Goal: Task Accomplishment & Management: Use online tool/utility

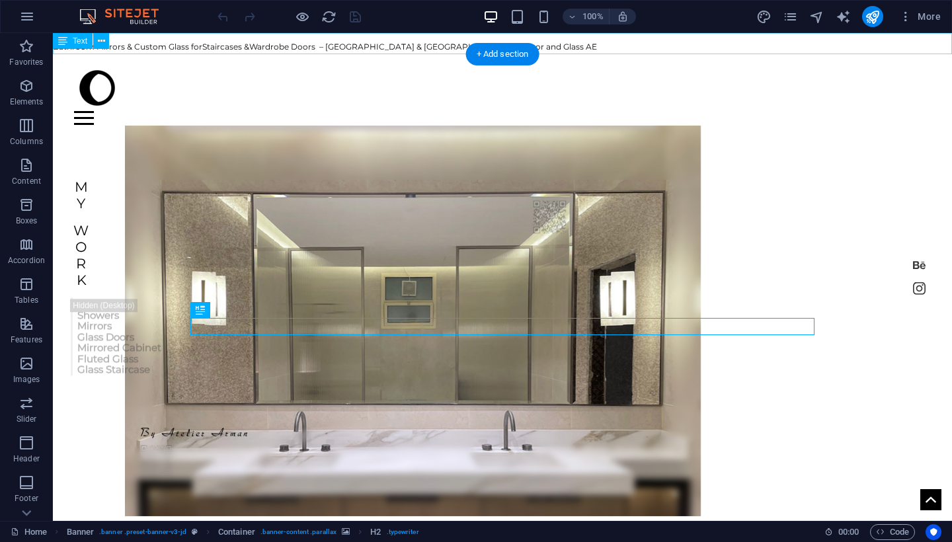
click at [427, 45] on div "Bathroom Mirrors & Custom Glass for Staircases & Wardrobe Doors – [GEOGRAPHIC_D…" at bounding box center [502, 43] width 899 height 21
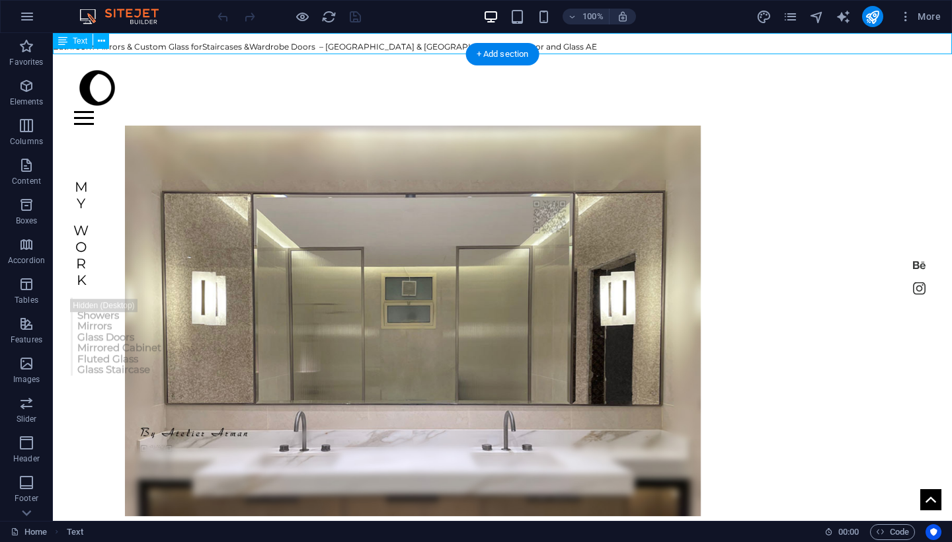
click at [427, 45] on div "Bathroom Mirrors & Custom Glass for Staircases & Wardrobe Doors – [GEOGRAPHIC_D…" at bounding box center [502, 43] width 899 height 21
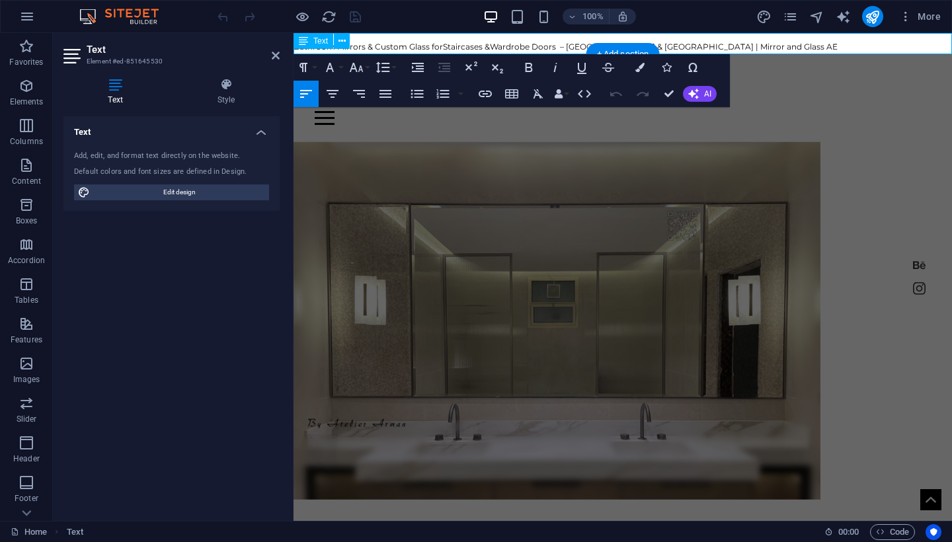
click at [451, 46] on span "Staircases &" at bounding box center [466, 47] width 47 height 10
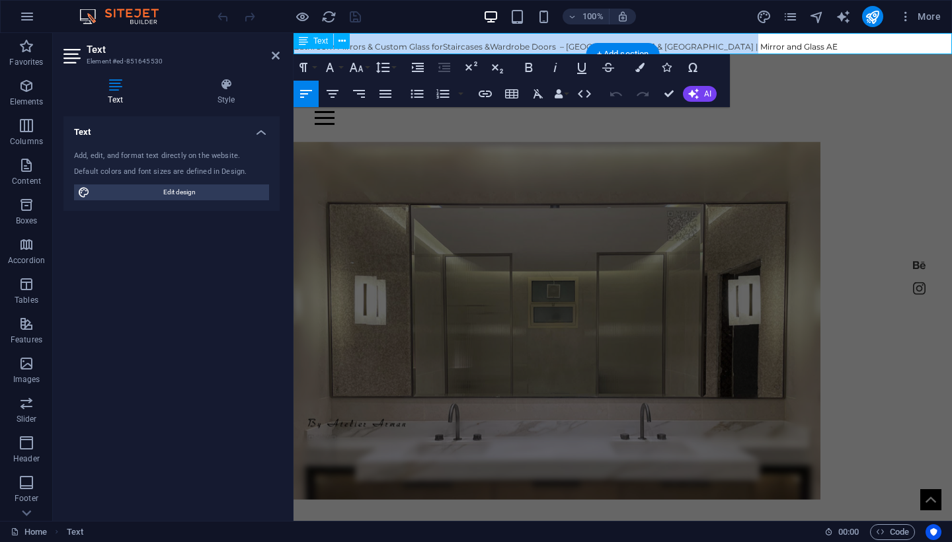
click at [451, 46] on span "Staircases &" at bounding box center [466, 47] width 47 height 10
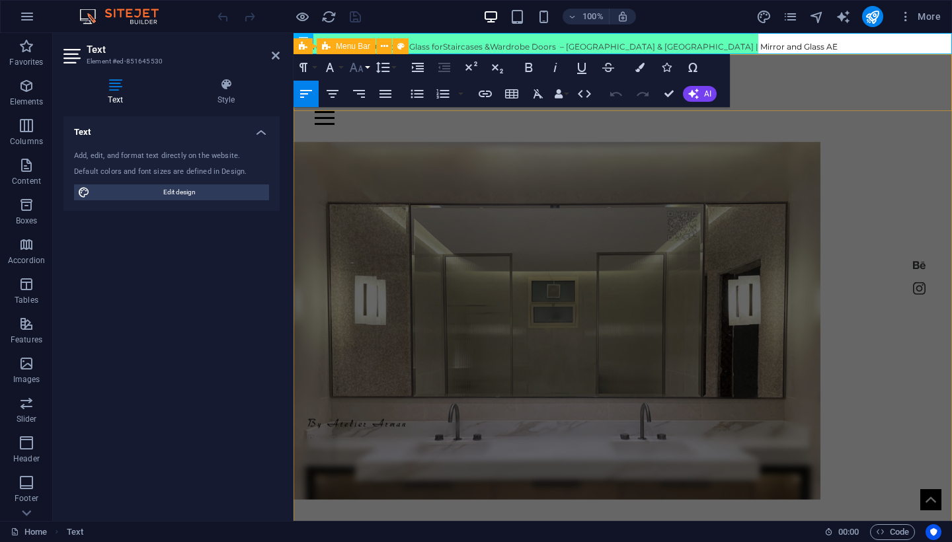
click at [370, 69] on button "Font Size" at bounding box center [358, 67] width 25 height 26
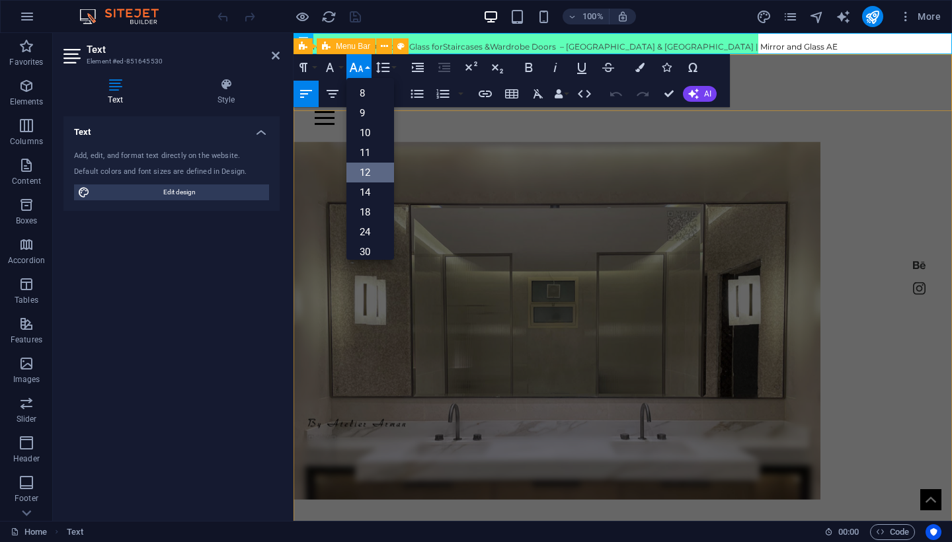
scroll to position [95, 0]
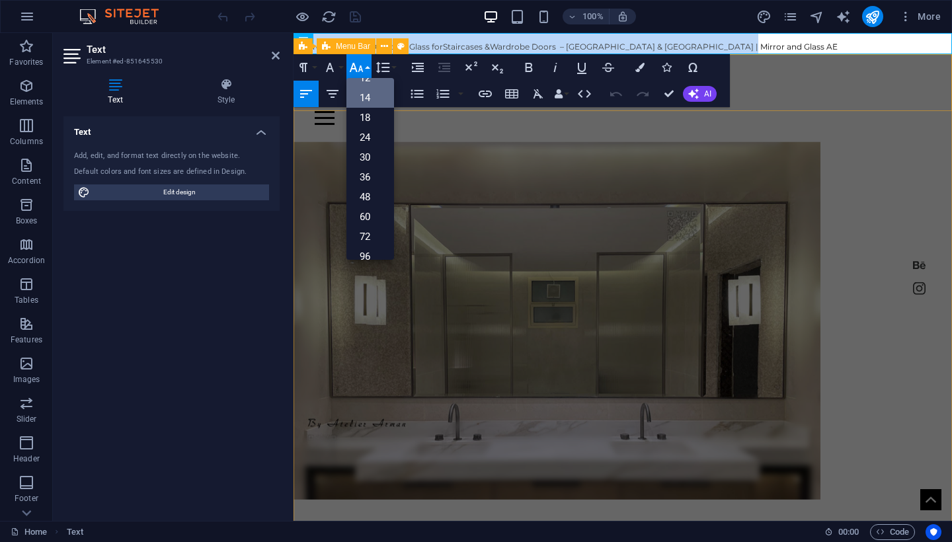
click at [366, 102] on link "14" at bounding box center [370, 98] width 48 height 20
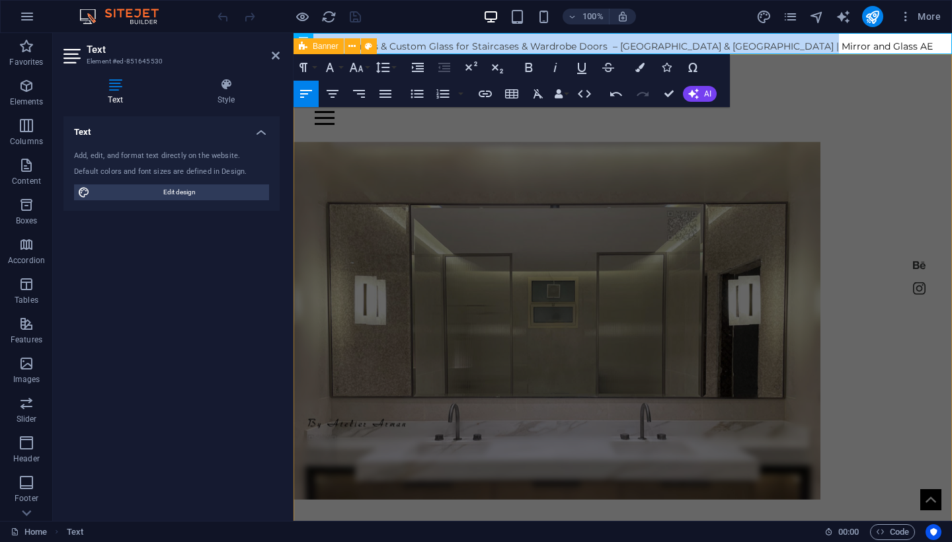
click at [448, 128] on div "Home shower About Contact Crafting Masterpieces in Mirror, Glass and Steel My W…" at bounding box center [623, 452] width 658 height 796
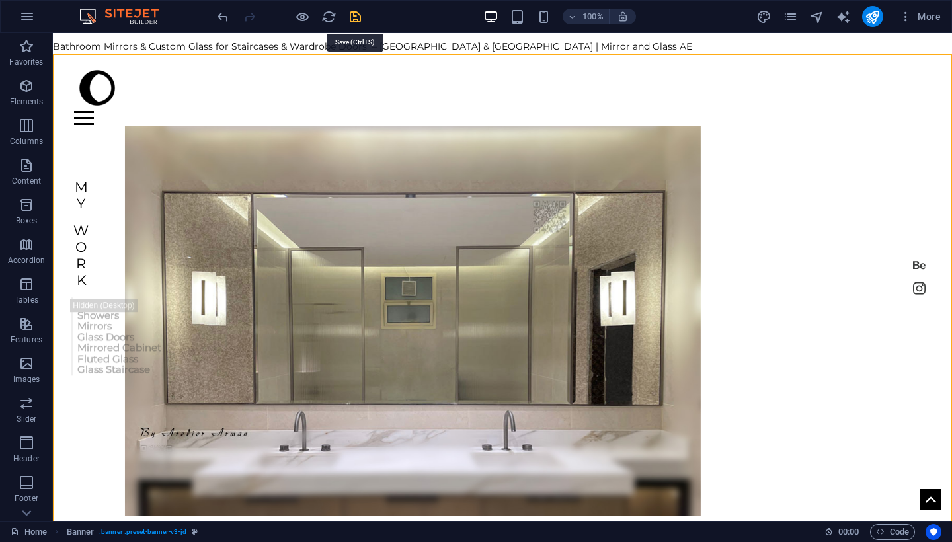
click at [362, 19] on icon "save" at bounding box center [355, 16] width 15 height 15
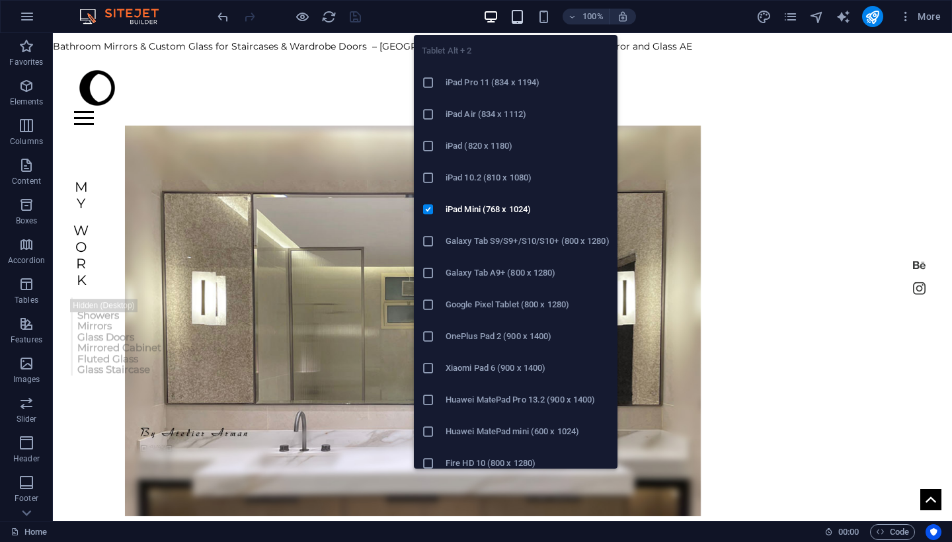
click at [524, 16] on icon "button" at bounding box center [517, 16] width 15 height 15
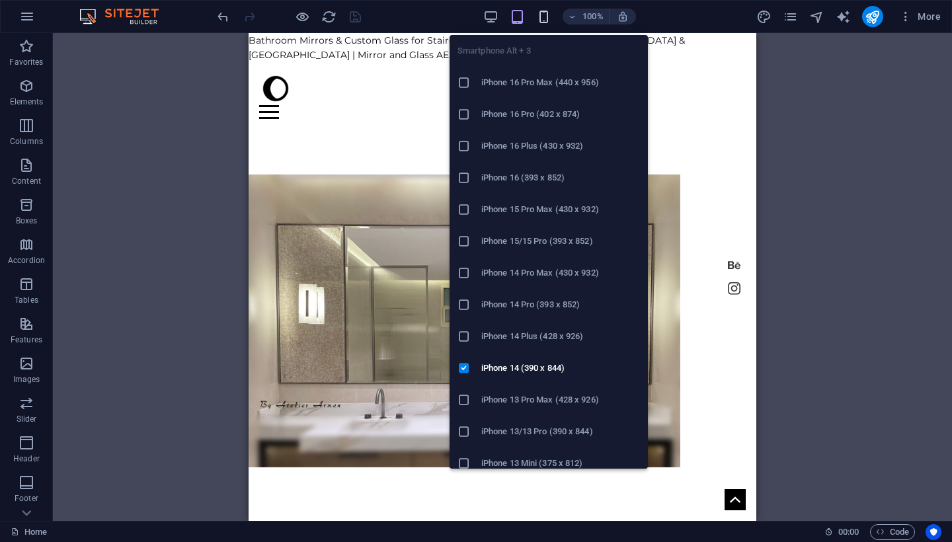
click at [542, 19] on icon "button" at bounding box center [543, 16] width 15 height 15
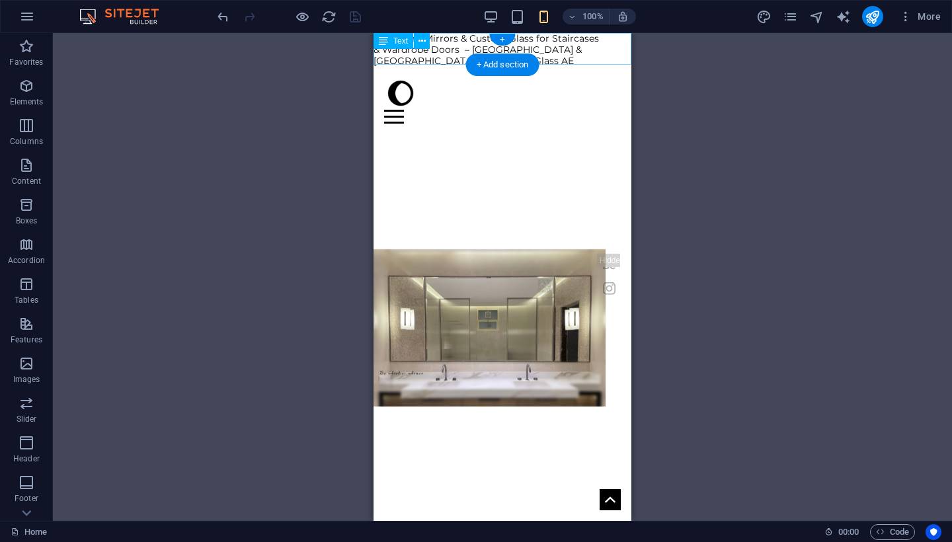
click at [533, 45] on div "Bathroom Mirrors & Custom Glass for Staircases & Wardrobe Doors – [GEOGRAPHIC_D…" at bounding box center [503, 49] width 258 height 33
click at [413, 45] on div "Text" at bounding box center [394, 41] width 40 height 16
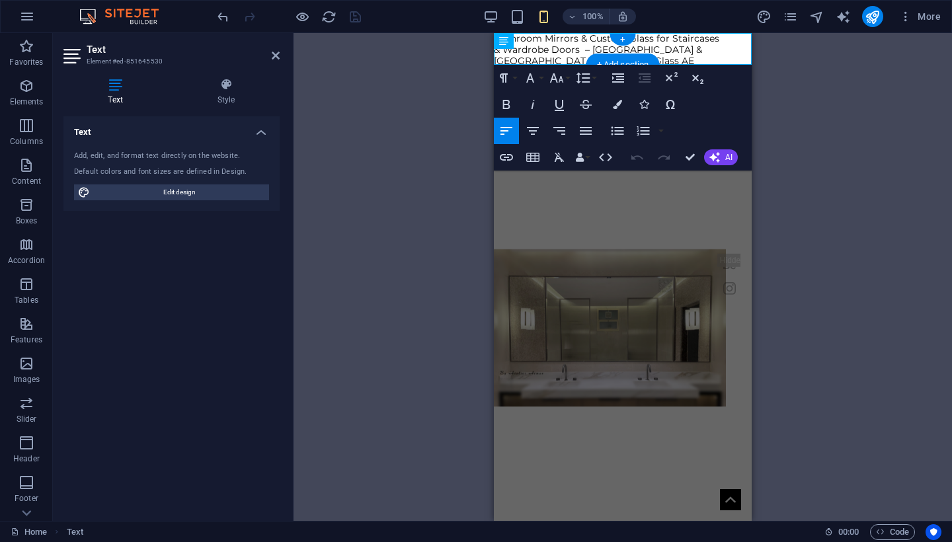
click at [576, 50] on span "Bathroom Mirrors & Custom Glass for Staircases & Wardrobe Doors – [GEOGRAPHIC_D…" at bounding box center [606, 49] width 225 height 34
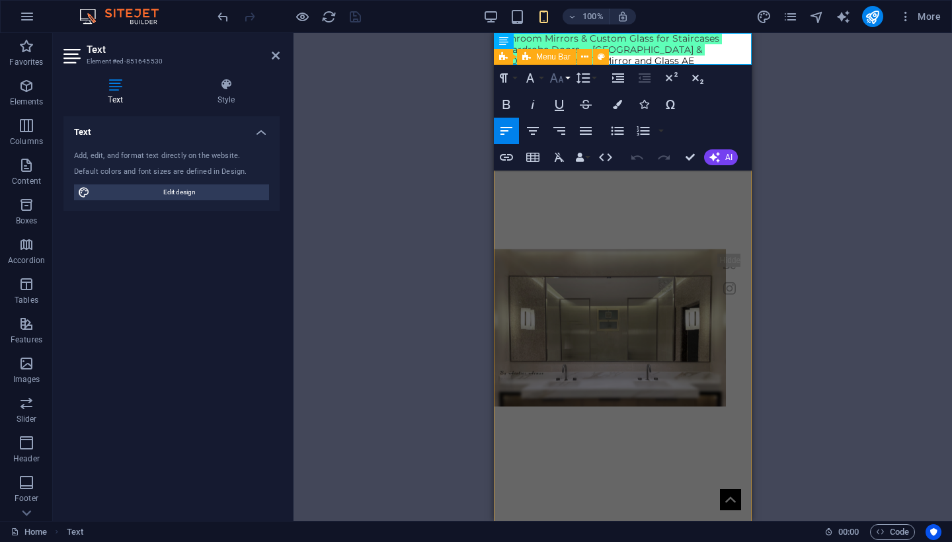
click at [559, 75] on icon "button" at bounding box center [557, 78] width 16 height 16
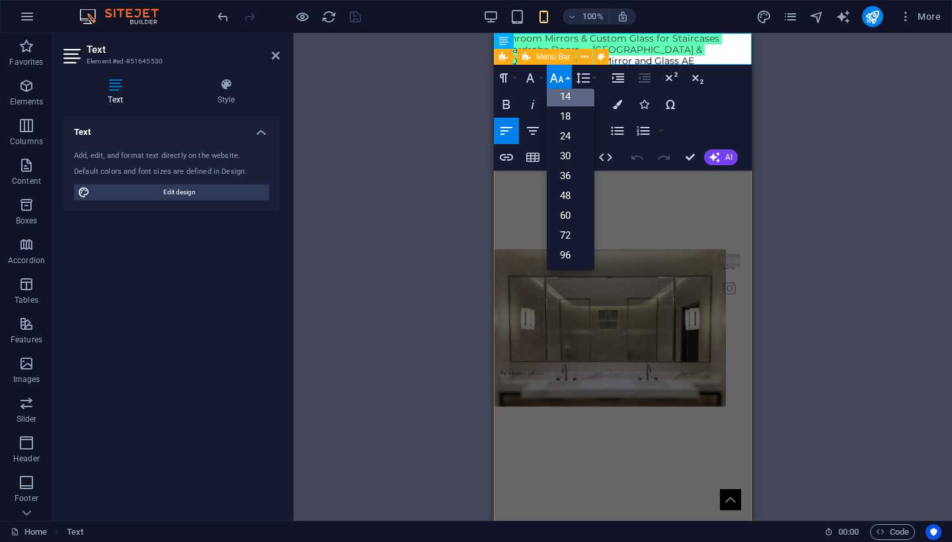
scroll to position [106, 0]
click at [571, 95] on link "14" at bounding box center [571, 97] width 48 height 20
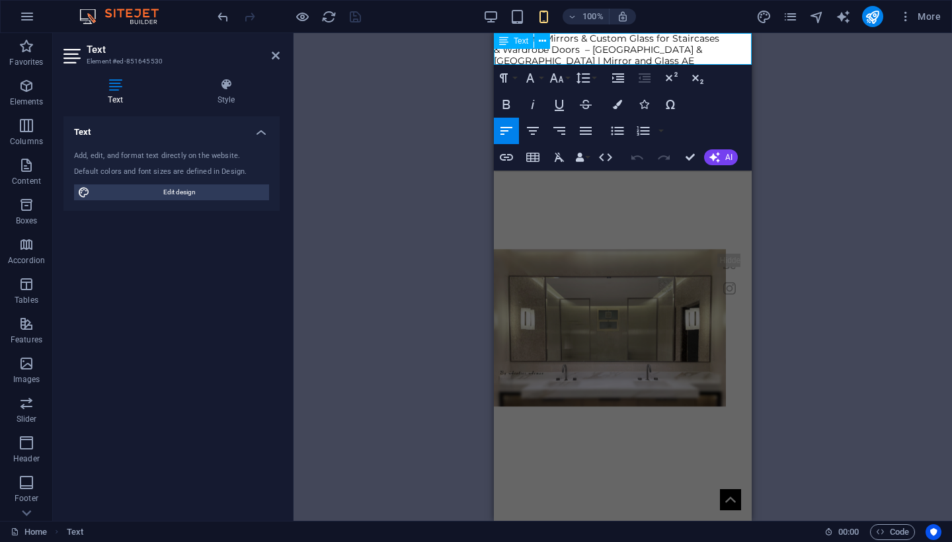
click at [541, 58] on h1 "Bathroom Mirrors & Custom Glass for Staircases & Wardrobe Doors – [GEOGRAPHIC_D…" at bounding box center [623, 49] width 258 height 33
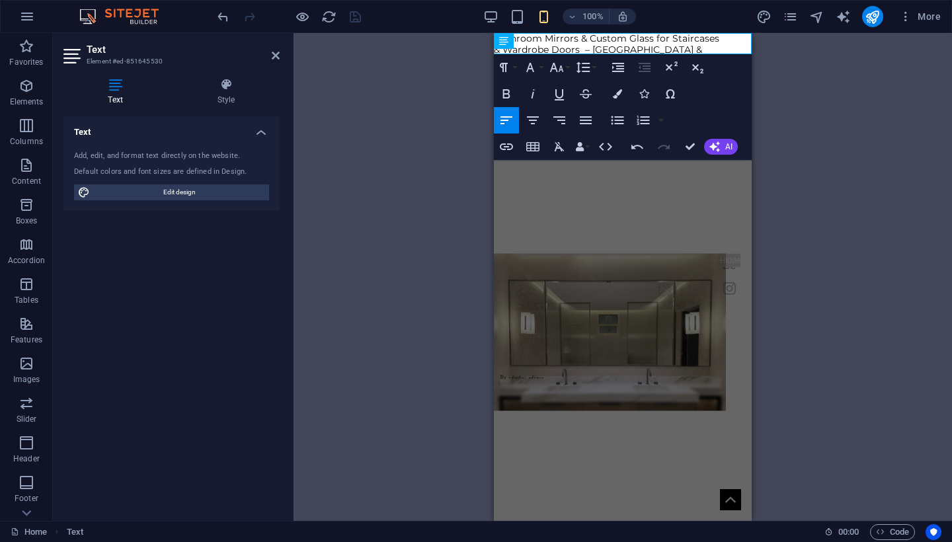
click at [424, 150] on div "H2 Banner Container Banner Menu Bar Container Text HTML Paragraph Format Normal…" at bounding box center [623, 277] width 658 height 488
click at [436, 126] on div "H2 Banner Container Banner Menu Bar Container Text HTML Paragraph Format Normal…" at bounding box center [623, 277] width 658 height 488
click at [721, 194] on figure at bounding box center [610, 332] width 232 height 392
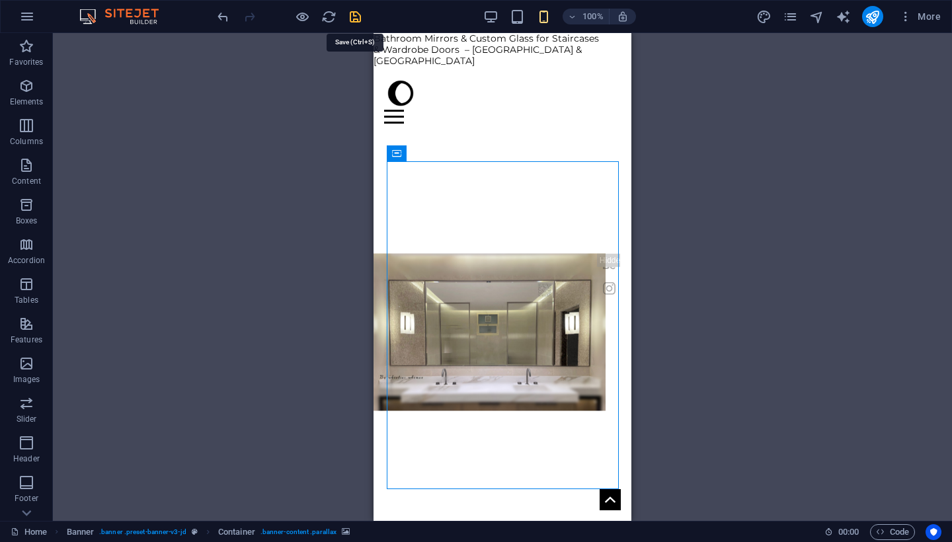
click at [353, 14] on icon "save" at bounding box center [355, 16] width 15 height 15
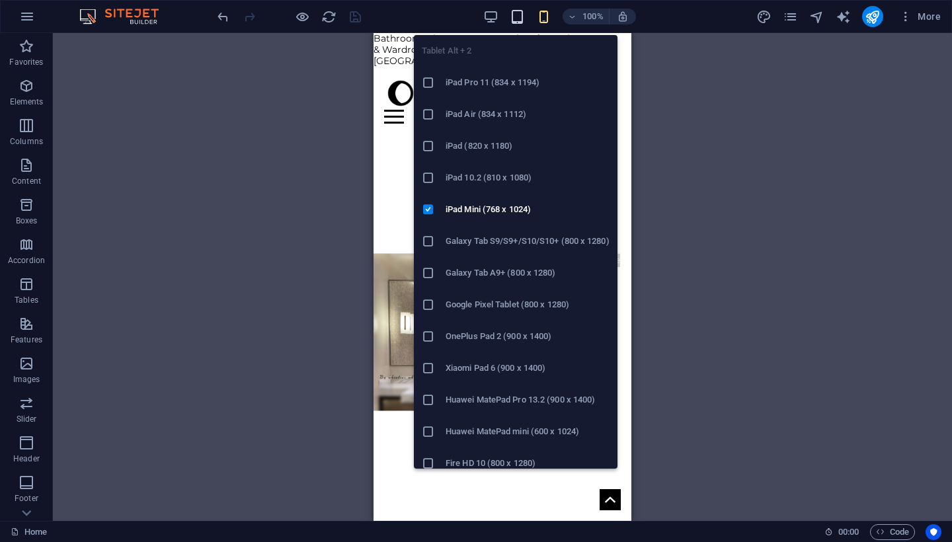
click at [516, 16] on icon "button" at bounding box center [517, 16] width 15 height 15
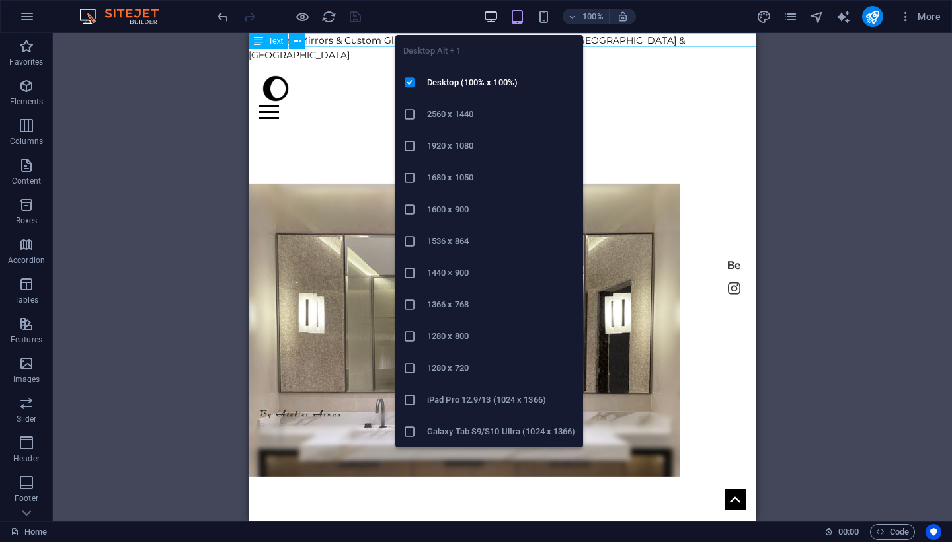
click at [484, 11] on icon "button" at bounding box center [490, 16] width 15 height 15
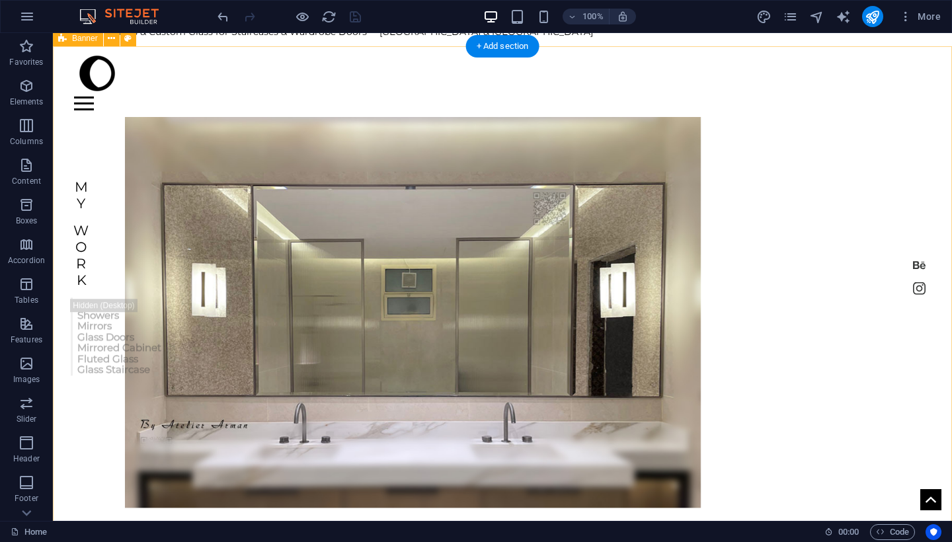
scroll to position [16, 0]
